Goal: Task Accomplishment & Management: Use online tool/utility

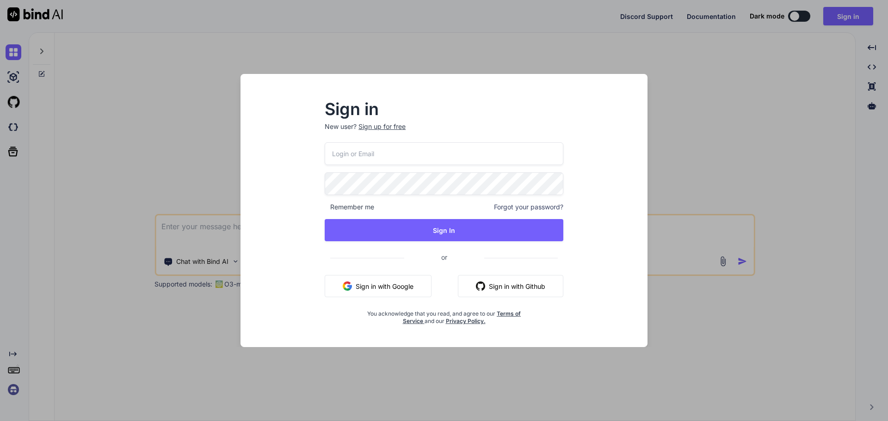
click at [395, 160] on input "email" at bounding box center [444, 153] width 239 height 23
paste input "[EMAIL_ADDRESS][DOMAIN_NAME]"
type input "[EMAIL_ADDRESS][DOMAIN_NAME]"
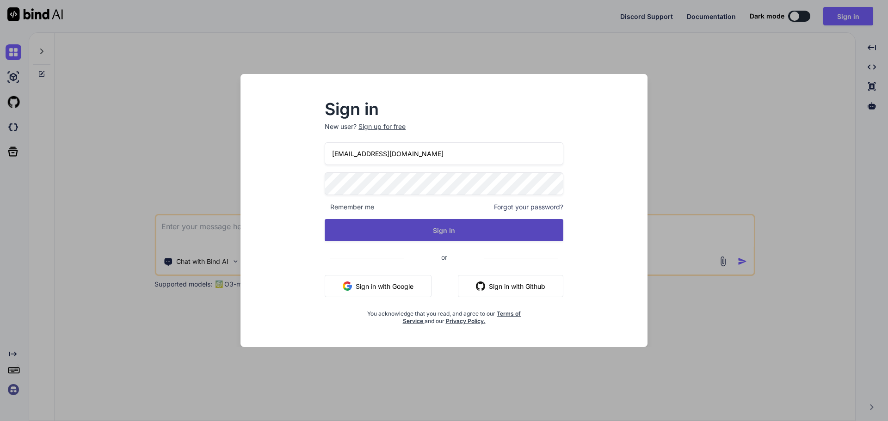
click at [427, 224] on button "Sign In" at bounding box center [444, 230] width 239 height 22
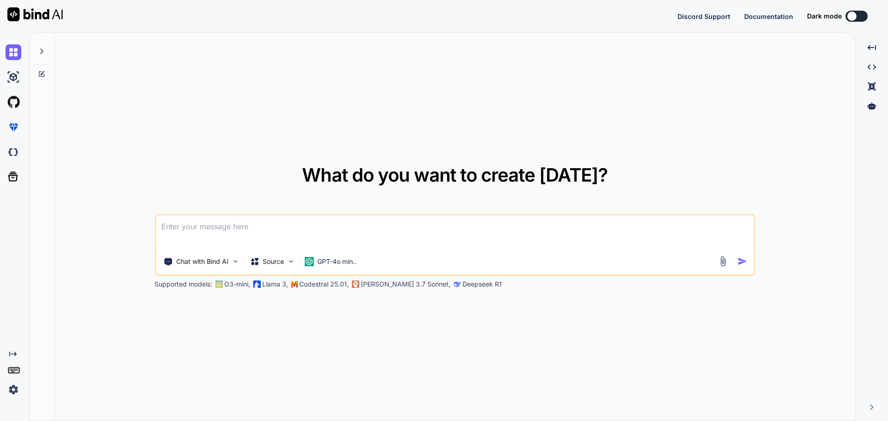
click at [356, 233] on textarea at bounding box center [455, 232] width 598 height 34
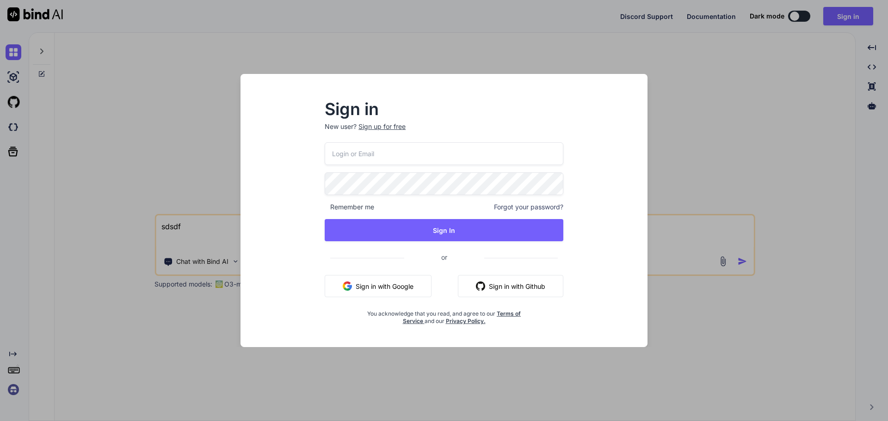
type textarea "sdsdf"
click at [406, 157] on input "email" at bounding box center [444, 153] width 239 height 23
paste input "[EMAIL_ADDRESS][DOMAIN_NAME]"
type input "[EMAIL_ADDRESS][DOMAIN_NAME]"
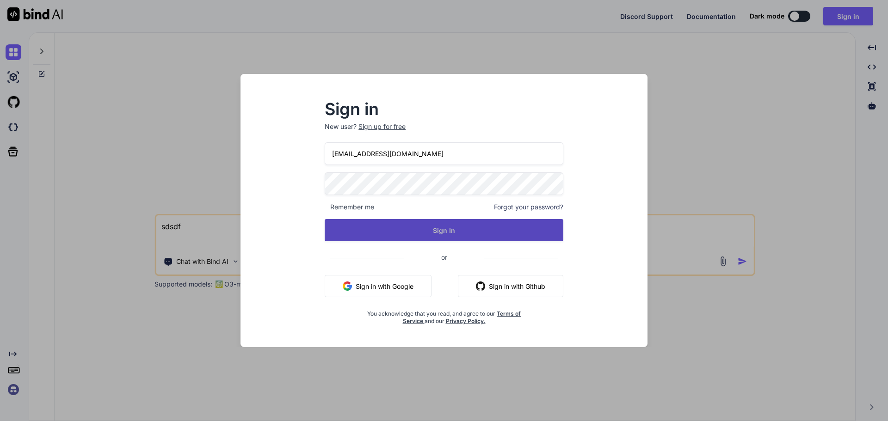
click at [513, 232] on button "Sign In" at bounding box center [444, 230] width 239 height 22
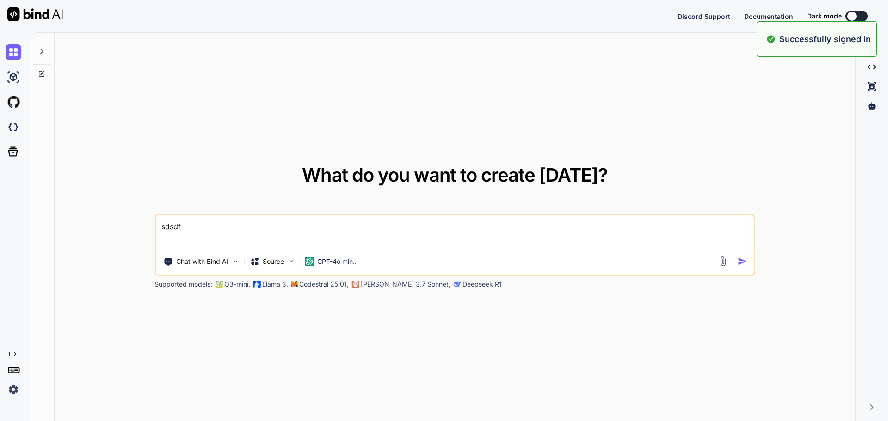
click at [408, 234] on textarea "sdsdf" at bounding box center [455, 232] width 598 height 34
drag, startPoint x: 400, startPoint y: 230, endPoint x: 149, endPoint y: 220, distance: 251.7
click at [149, 220] on div "What do you want to create [DATE]? sdsdf Chat with Bind AI Source GPT-4o min.. …" at bounding box center [455, 227] width 800 height 389
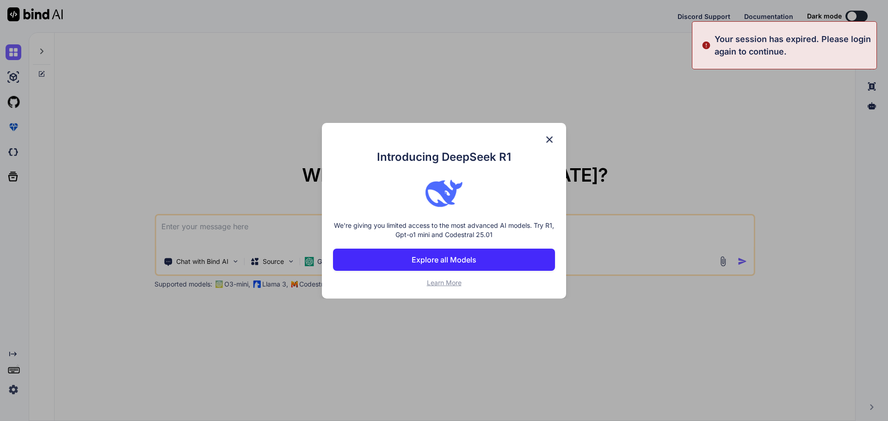
click at [551, 136] on img at bounding box center [549, 139] width 11 height 11
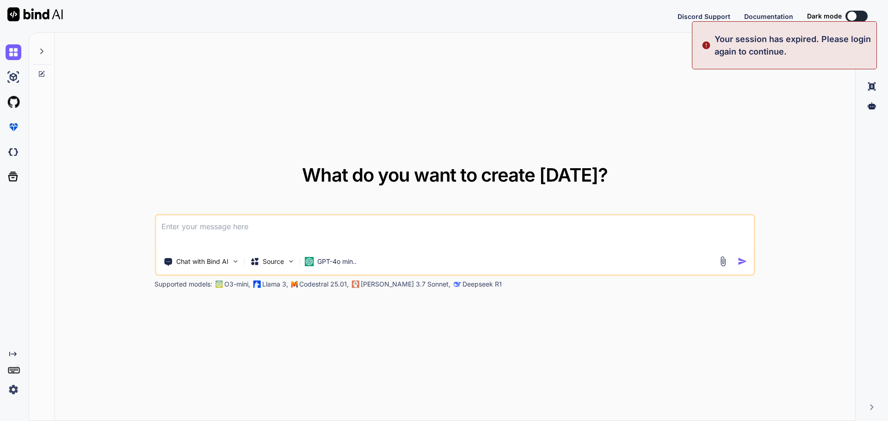
click at [365, 232] on textarea at bounding box center [455, 232] width 598 height 34
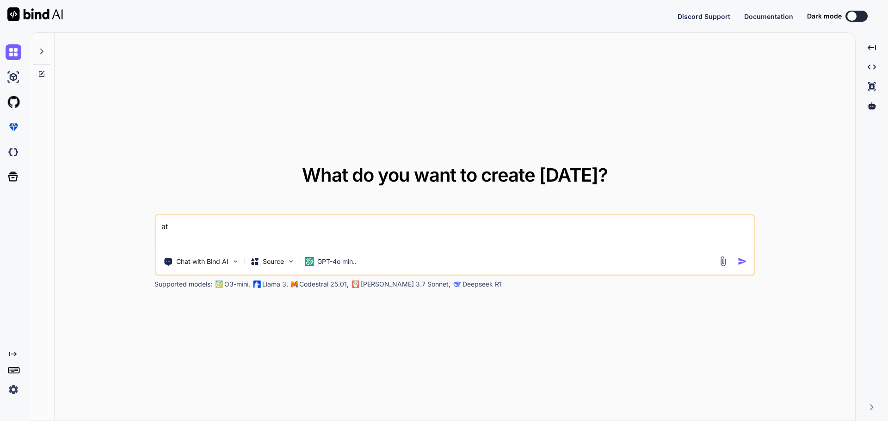
type textarea "a"
paste textarea "FilterSharingDetails"
type textarea "this table FilterSharingDetails add column created date and modify date"
click at [740, 264] on img "button" at bounding box center [742, 262] width 10 height 10
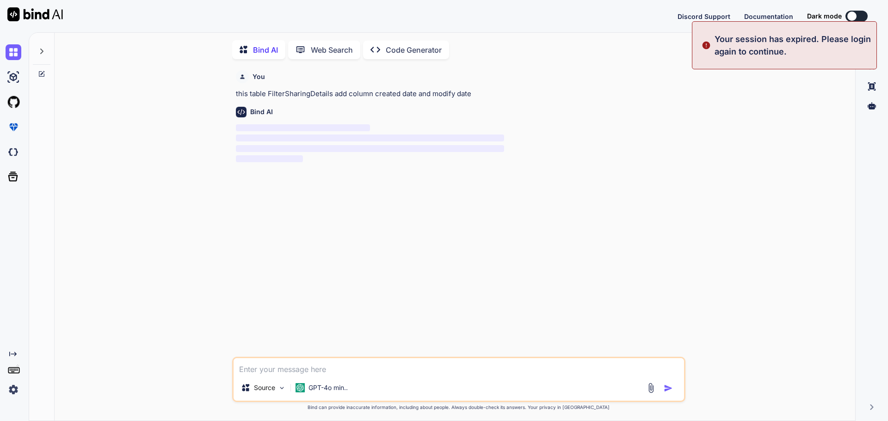
scroll to position [4, 0]
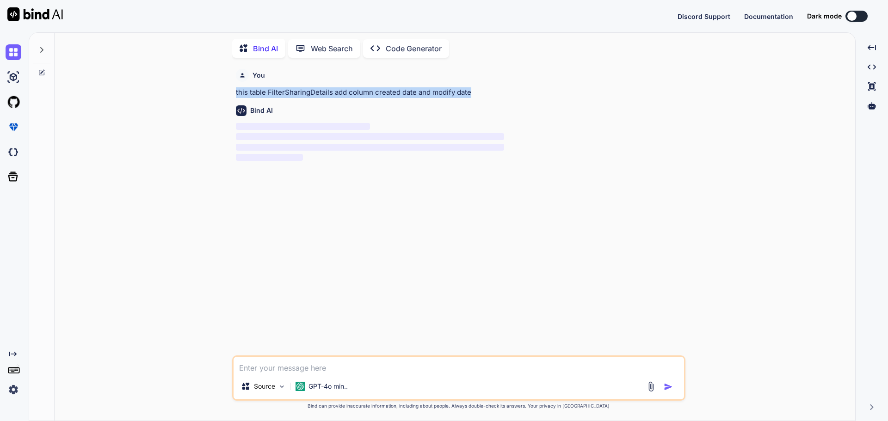
drag, startPoint x: 470, startPoint y: 90, endPoint x: 207, endPoint y: 92, distance: 263.1
click at [207, 92] on div "You this table FilterSharingDetails add column created date and modify date Bin…" at bounding box center [458, 243] width 793 height 356
copy p "this table FilterSharingDetails add column created date and modify date"
